Goal: Obtain resource: Download file/media

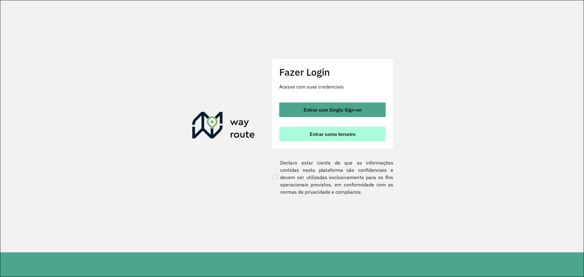
click at [329, 136] on span "Entrar como terceiro" at bounding box center [333, 134] width 46 height 5
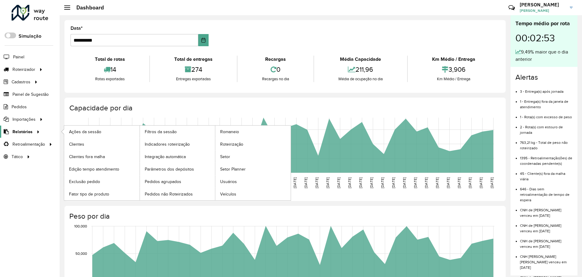
drag, startPoint x: 18, startPoint y: 134, endPoint x: 39, endPoint y: 130, distance: 21.9
click at [18, 134] on span "Relatórios" at bounding box center [22, 132] width 20 height 6
click at [95, 142] on link "Clientes" at bounding box center [101, 144] width 75 height 12
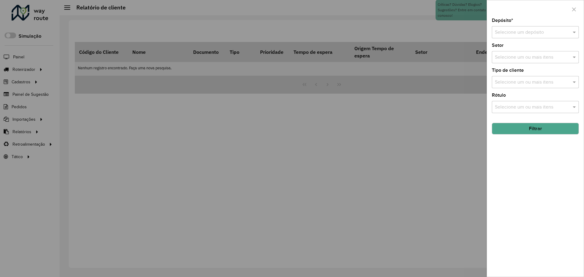
click at [507, 35] on input "text" at bounding box center [529, 32] width 69 height 7
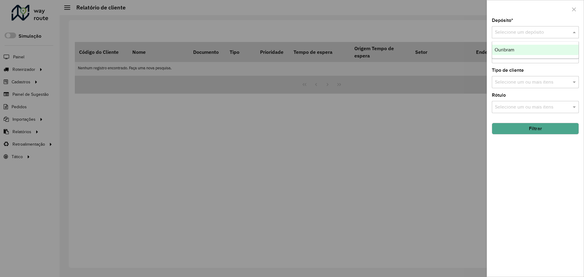
click at [508, 48] on span "Ouribram" at bounding box center [505, 49] width 20 height 5
click at [529, 130] on button "Filtrar" at bounding box center [535, 129] width 87 height 12
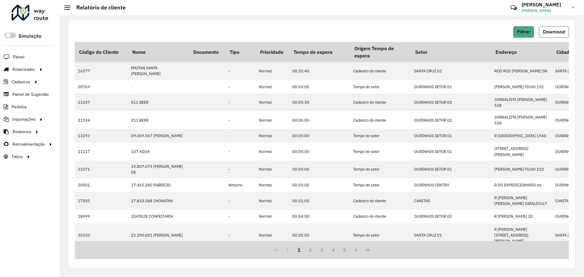
click at [561, 32] on span "Download" at bounding box center [554, 31] width 22 height 5
drag, startPoint x: 411, startPoint y: 36, endPoint x: 465, endPoint y: 32, distance: 54.3
click at [414, 35] on div "Filtrar Download" at bounding box center [322, 32] width 494 height 12
click at [563, 36] on button "Download" at bounding box center [554, 32] width 30 height 12
click at [440, 11] on div "Críticas? Dúvidas? Elogios? Sugestões? Entre em contato conosco!" at bounding box center [470, 10] width 64 height 16
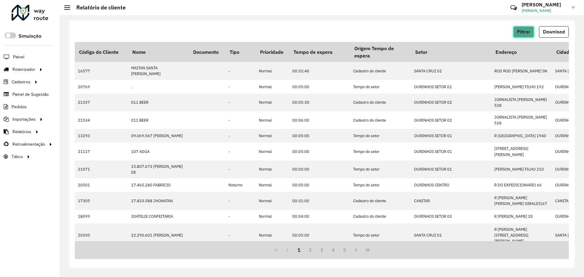
click at [518, 35] on button "Filtrar" at bounding box center [523, 32] width 21 height 12
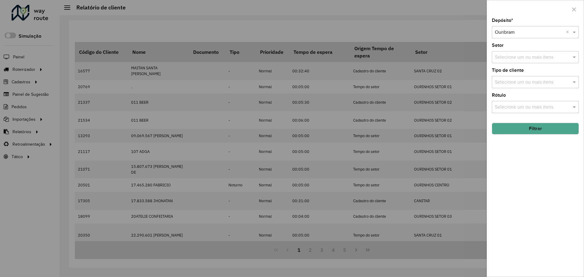
click at [519, 130] on button "Filtrar" at bounding box center [535, 129] width 87 height 12
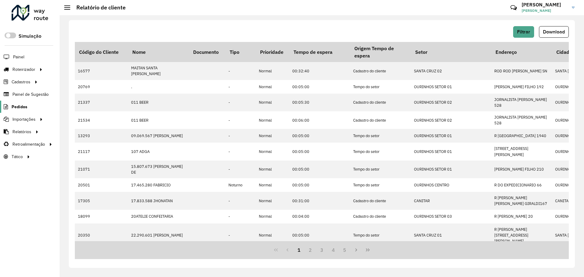
click at [17, 108] on span "Pedidos" at bounding box center [20, 107] width 16 height 6
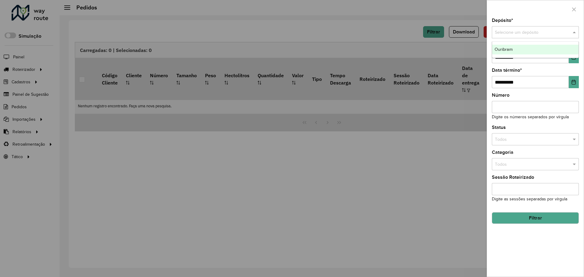
click at [554, 32] on input "text" at bounding box center [529, 32] width 69 height 7
click at [334, 27] on div at bounding box center [292, 138] width 584 height 277
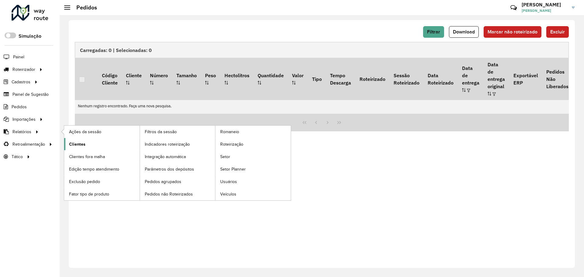
click at [79, 147] on span "Clientes" at bounding box center [77, 144] width 16 height 6
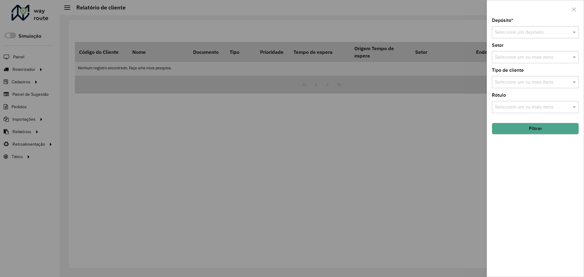
click at [23, 133] on div at bounding box center [292, 138] width 584 height 277
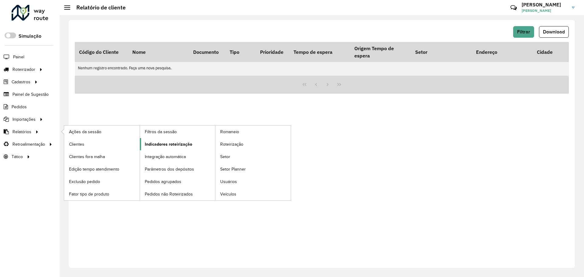
click at [162, 139] on link "Indicadores roteirização" at bounding box center [177, 144] width 75 height 12
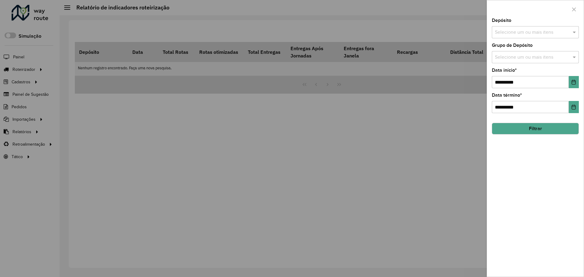
click at [511, 28] on div "Selecione um ou mais itens" at bounding box center [535, 32] width 87 height 12
click at [516, 60] on div "Ouribram" at bounding box center [535, 62] width 86 height 10
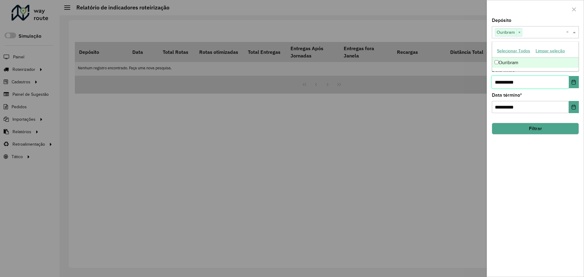
drag, startPoint x: 532, startPoint y: 81, endPoint x: 497, endPoint y: 82, distance: 35.0
click at [497, 82] on input "**********" at bounding box center [530, 82] width 77 height 12
type input "*"
type input "**********"
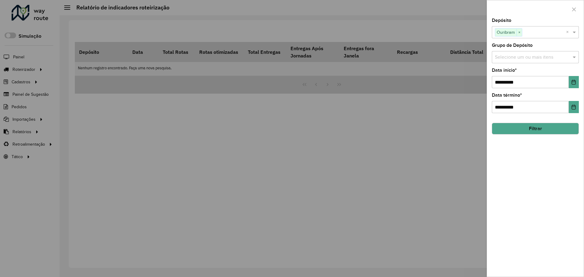
click at [507, 128] on button "Filtrar" at bounding box center [535, 129] width 87 height 12
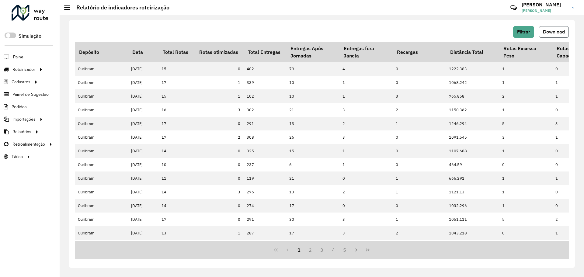
click at [553, 30] on span "Download" at bounding box center [554, 31] width 22 height 5
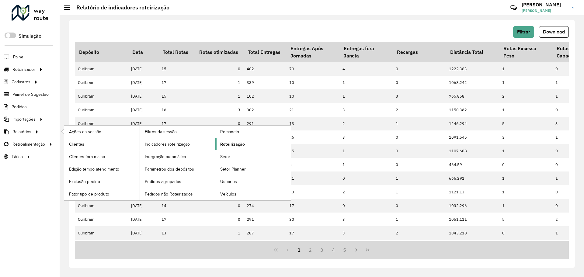
click at [244, 148] on link "Roteirização" at bounding box center [252, 144] width 75 height 12
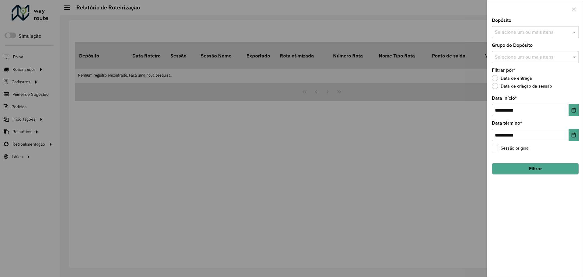
click at [504, 36] on input "text" at bounding box center [532, 32] width 78 height 7
click at [514, 63] on div "Ouribram" at bounding box center [535, 62] width 86 height 10
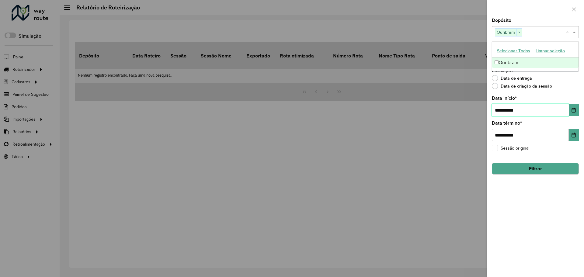
drag, startPoint x: 536, startPoint y: 106, endPoint x: 465, endPoint y: 110, distance: 70.4
click at [465, 110] on body "Aguarde... Pop-up bloqueado! Seu navegador bloqueou automáticamente a abertura …" at bounding box center [292, 138] width 584 height 277
type input "**********"
click at [512, 165] on button "Filtrar" at bounding box center [535, 169] width 87 height 12
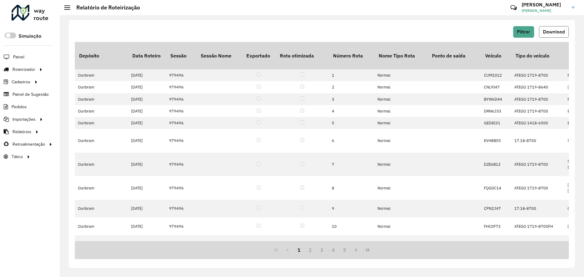
click at [561, 32] on span "Download" at bounding box center [554, 31] width 22 height 5
click at [23, 106] on span "Pedidos" at bounding box center [20, 107] width 16 height 6
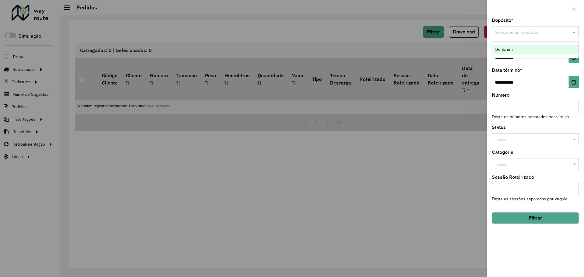
click at [500, 30] on input "text" at bounding box center [529, 32] width 69 height 7
click at [507, 48] on span "Ouribram" at bounding box center [504, 49] width 18 height 5
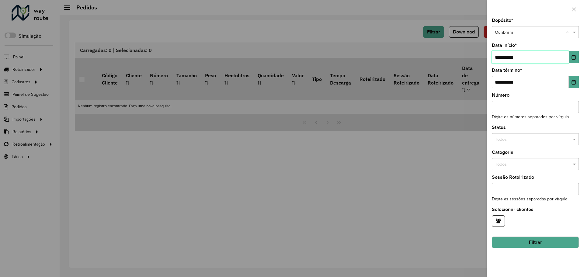
drag, startPoint x: 538, startPoint y: 62, endPoint x: 454, endPoint y: 66, distance: 83.7
click at [454, 66] on body "Aguarde... Pop-up bloqueado! Seu navegador bloqueou automáticamente a abertura …" at bounding box center [292, 138] width 584 height 277
type input "**********"
click at [551, 245] on button "Filtrar" at bounding box center [535, 243] width 87 height 12
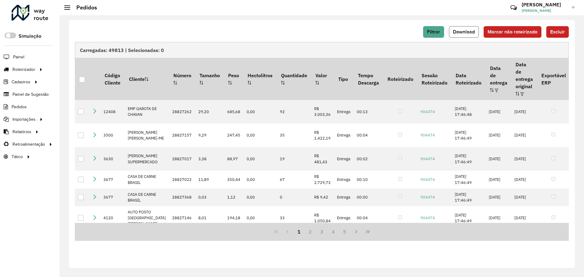
click at [472, 28] on button "Download" at bounding box center [464, 32] width 30 height 12
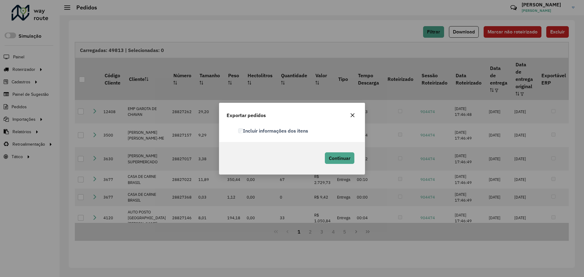
click at [283, 131] on label "Incluir informações dos itens" at bounding box center [273, 130] width 70 height 7
click at [332, 158] on span "Continuar" at bounding box center [340, 158] width 22 height 6
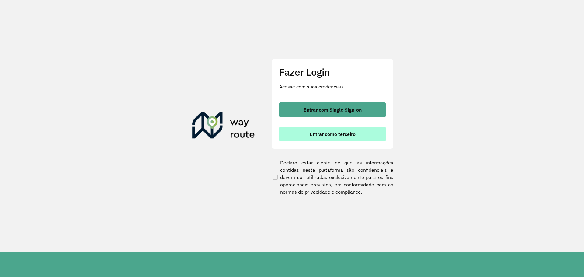
click at [340, 137] on span "Entrar como terceiro" at bounding box center [333, 134] width 46 height 5
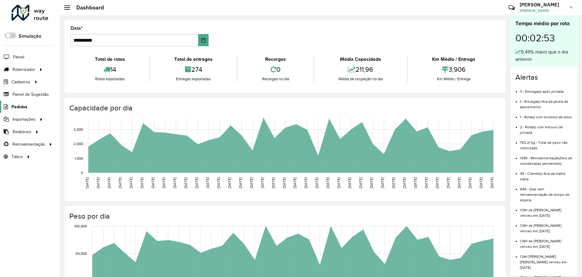
click at [22, 110] on span "Pedidos" at bounding box center [20, 107] width 16 height 6
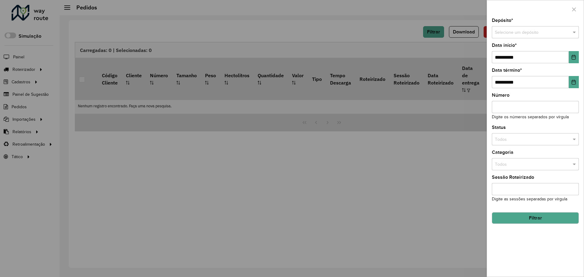
click at [513, 30] on input "text" at bounding box center [529, 32] width 69 height 7
drag, startPoint x: 519, startPoint y: 46, endPoint x: 523, endPoint y: 57, distance: 12.0
click at [519, 46] on div "Ouribram" at bounding box center [535, 50] width 86 height 10
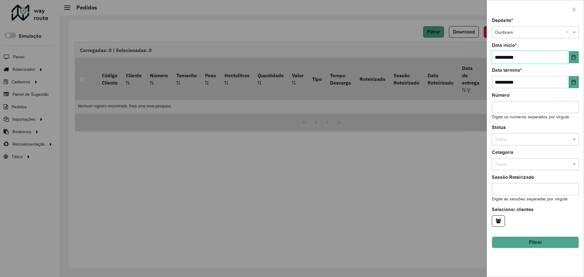
drag, startPoint x: 530, startPoint y: 56, endPoint x: 484, endPoint y: 63, distance: 46.2
click at [484, 63] on body "Aguarde... Pop-up bloqueado! Seu navegador bloqueou automáticamente a abertura …" at bounding box center [292, 138] width 584 height 277
type input "**********"
click at [550, 238] on button "Filtrar" at bounding box center [535, 243] width 87 height 12
